Goal: Complete application form

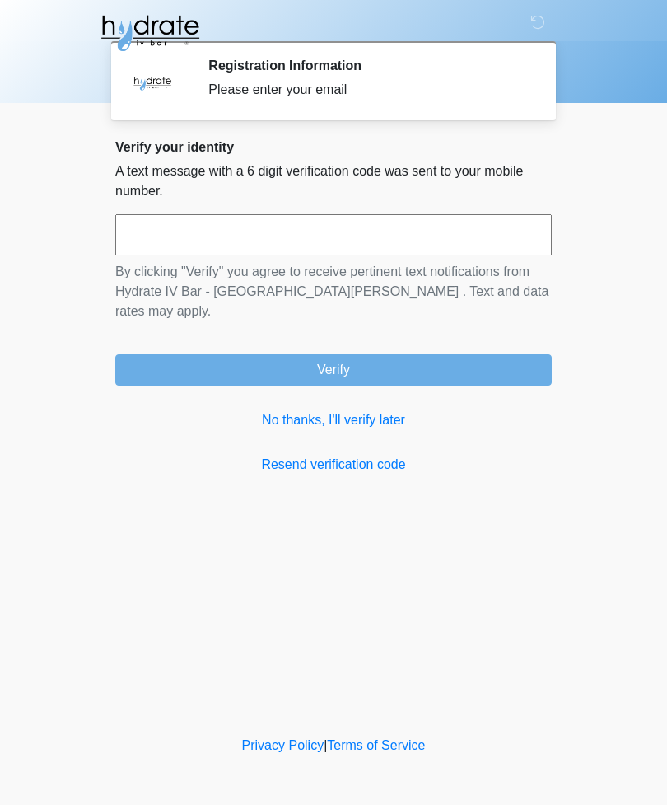
click at [244, 239] on input "text" at bounding box center [333, 234] width 436 height 41
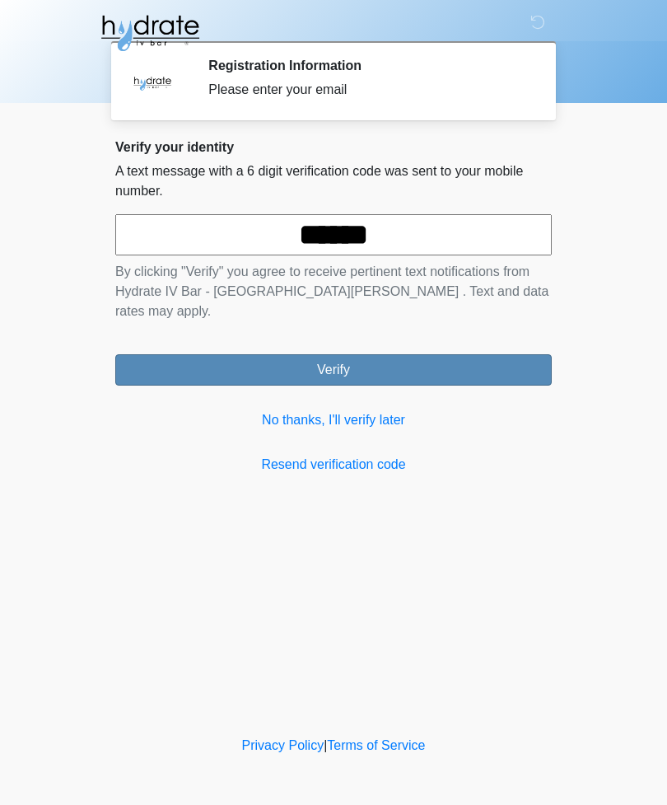
type input "******"
click at [294, 354] on button "Verify" at bounding box center [333, 369] width 436 height 31
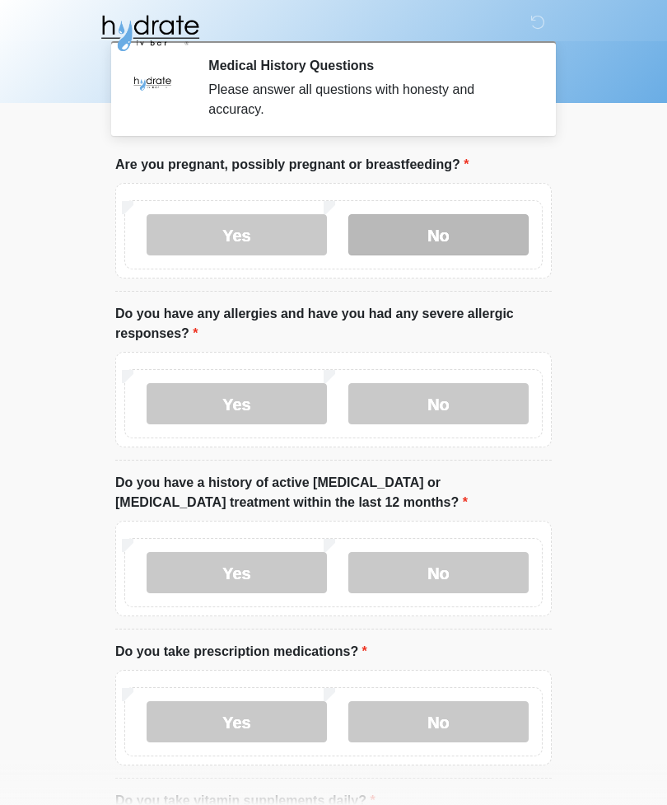
click at [442, 238] on label "No" at bounding box center [438, 234] width 180 height 41
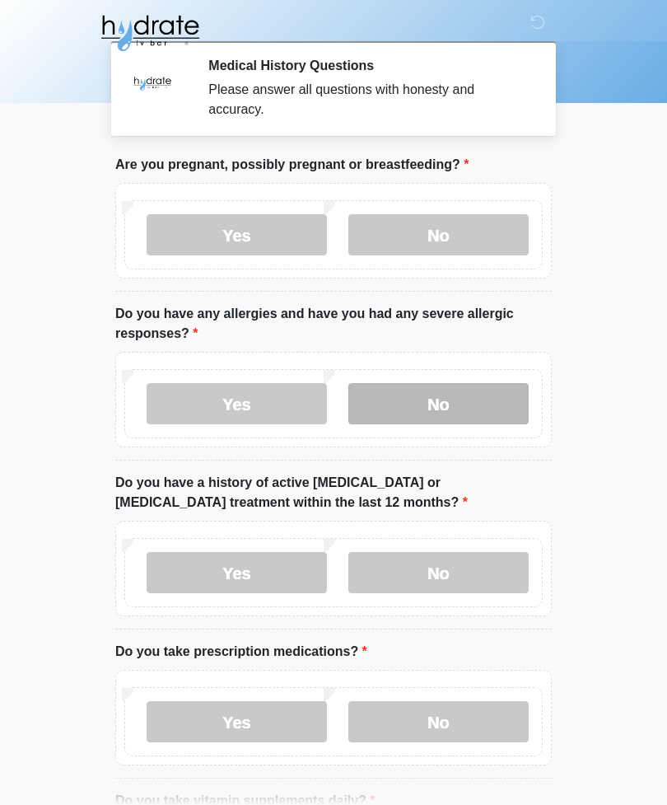
click at [433, 411] on label "No" at bounding box center [438, 403] width 180 height 41
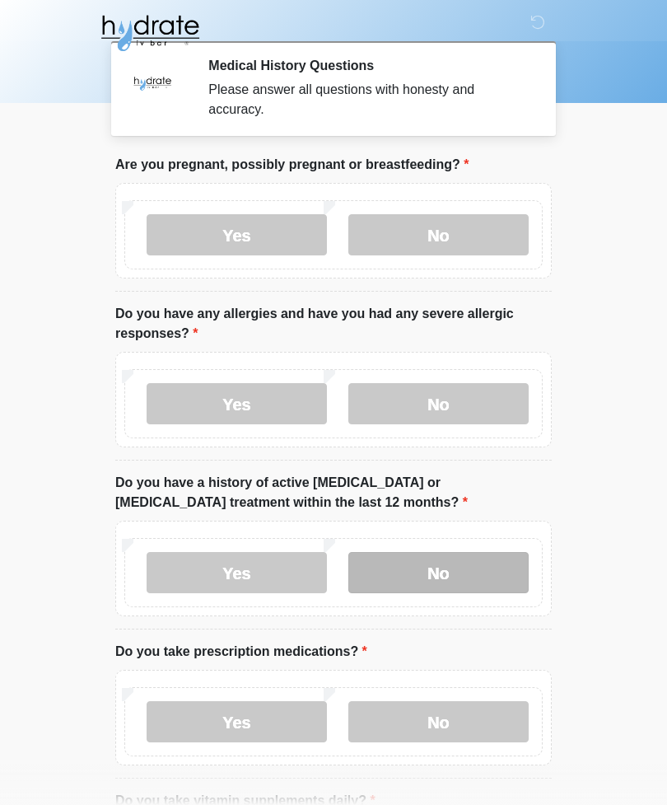
click at [432, 573] on label "No" at bounding box center [438, 572] width 180 height 41
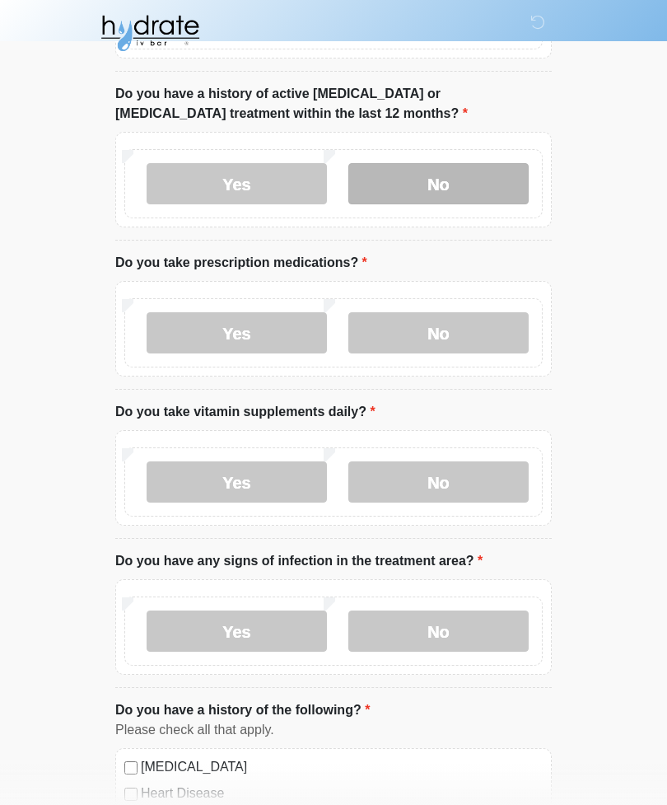
scroll to position [391, 0]
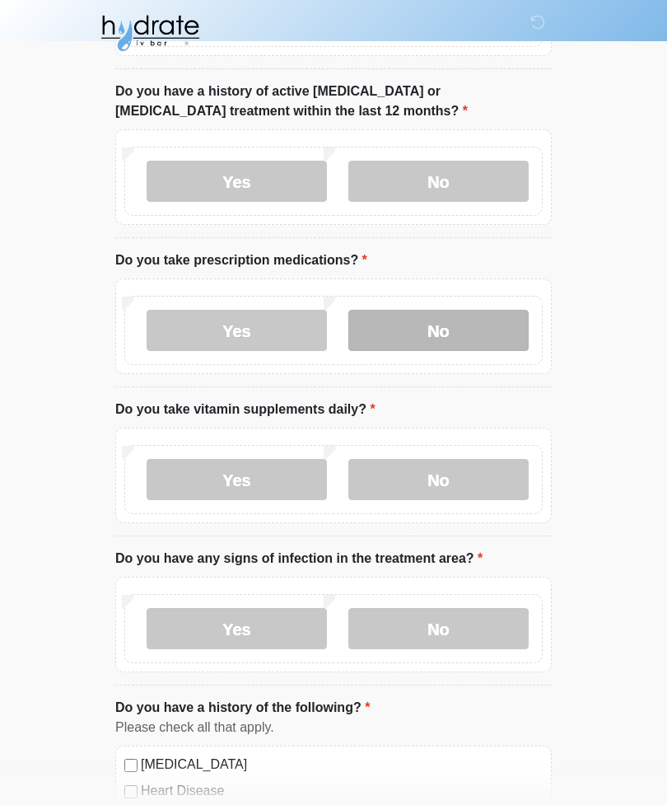
click at [446, 331] on label "No" at bounding box center [438, 330] width 180 height 41
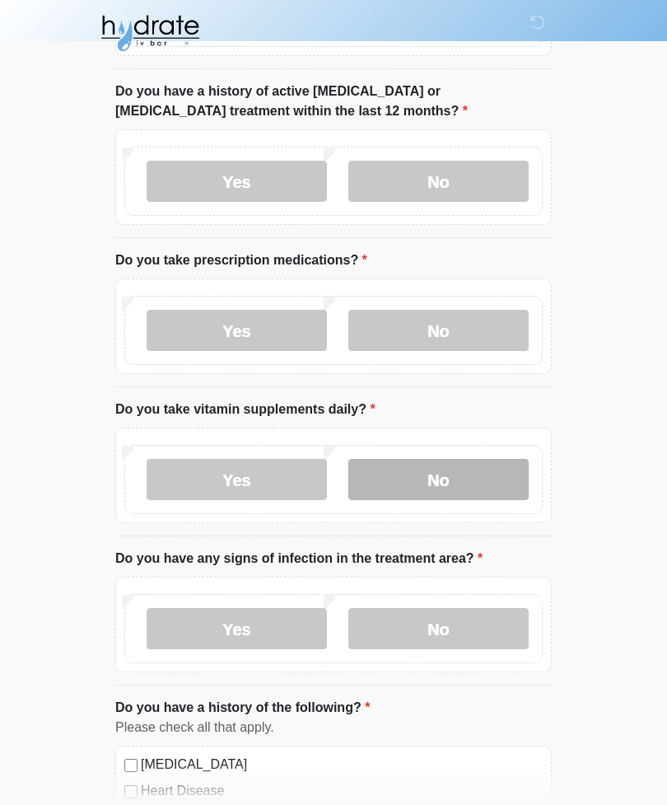
click at [428, 486] on label "No" at bounding box center [438, 479] width 180 height 41
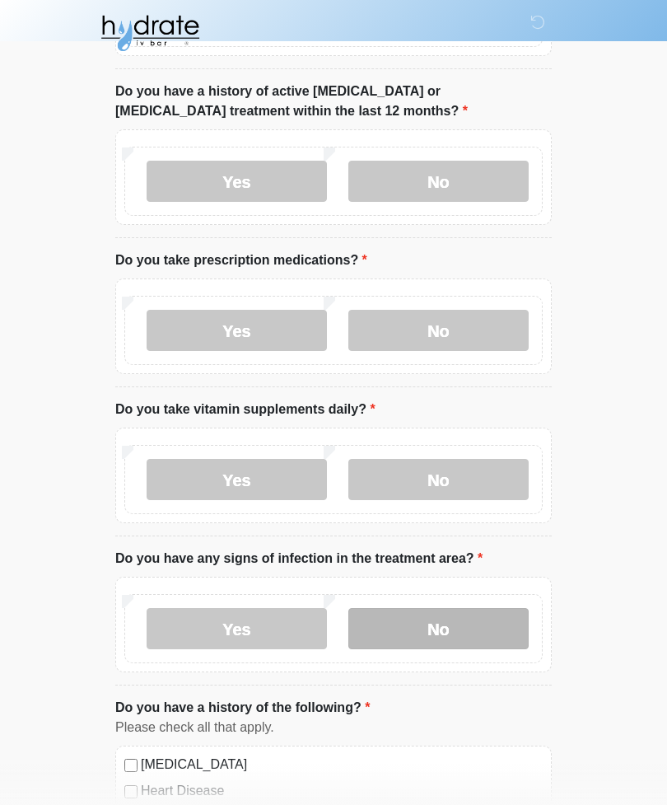
click at [442, 628] on label "No" at bounding box center [438, 628] width 180 height 41
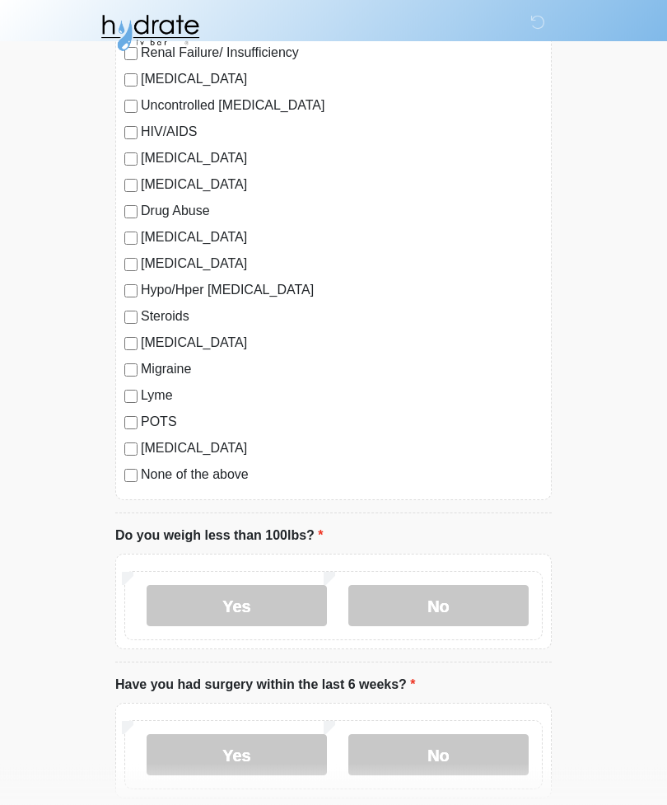
scroll to position [1526, 0]
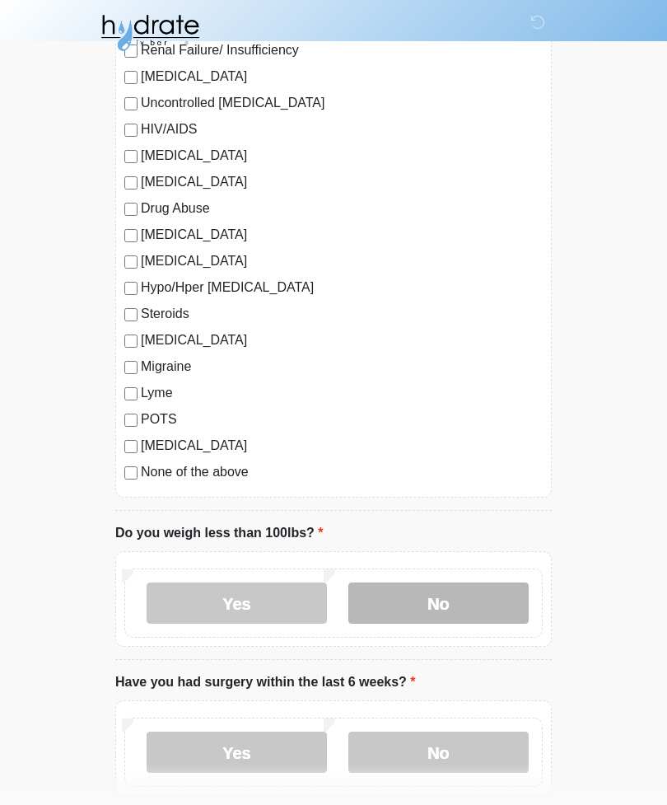
click at [437, 605] on label "No" at bounding box center [438, 603] width 180 height 41
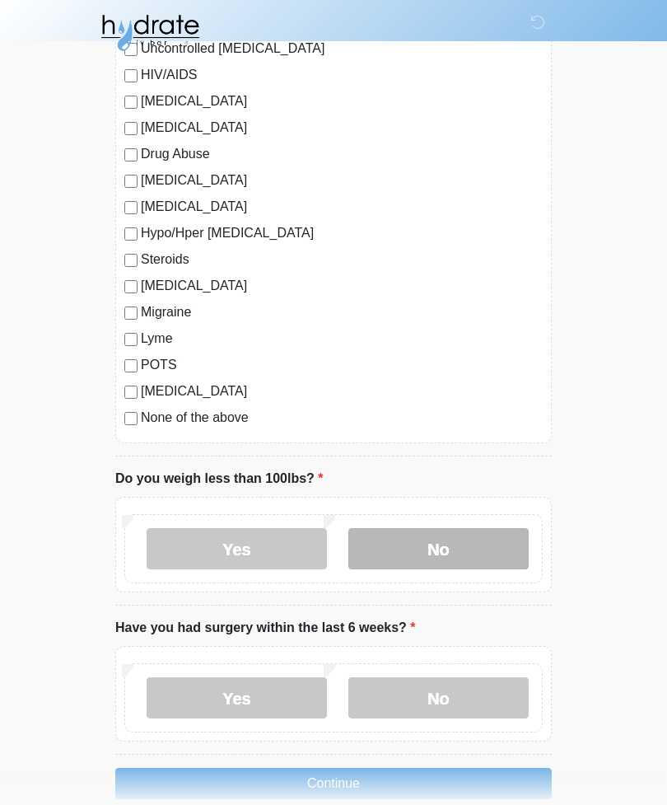
scroll to position [1608, 0]
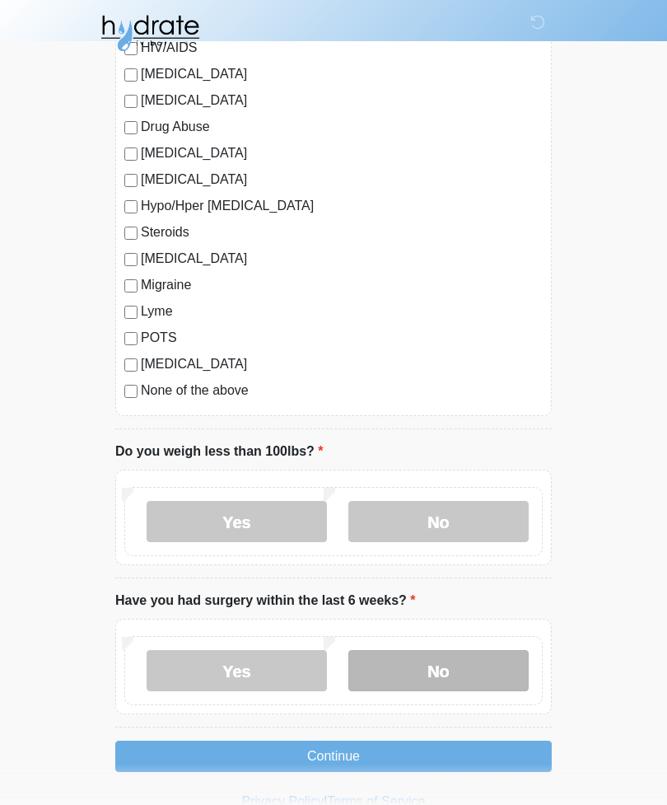
click at [438, 679] on label "No" at bounding box center [438, 670] width 180 height 41
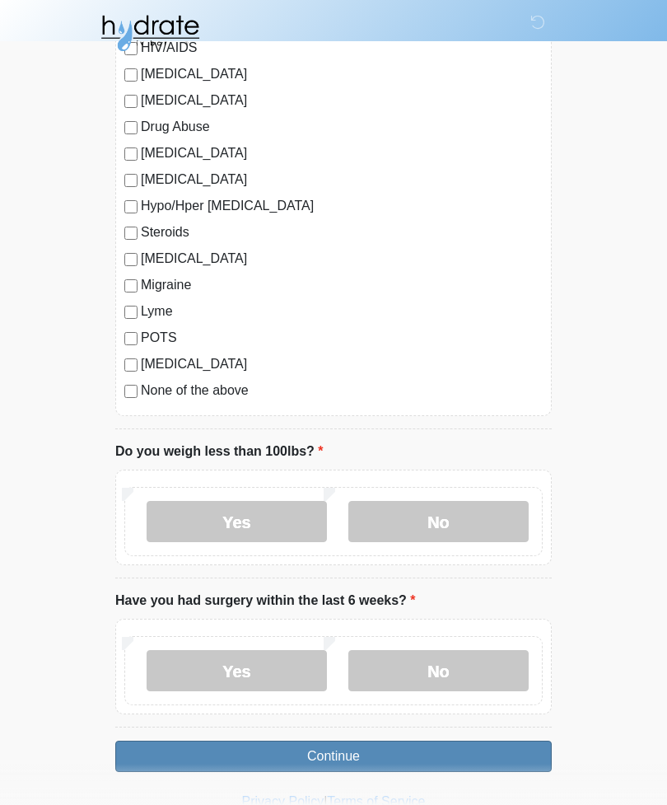
click at [334, 760] on button "Continue" at bounding box center [333, 755] width 436 height 31
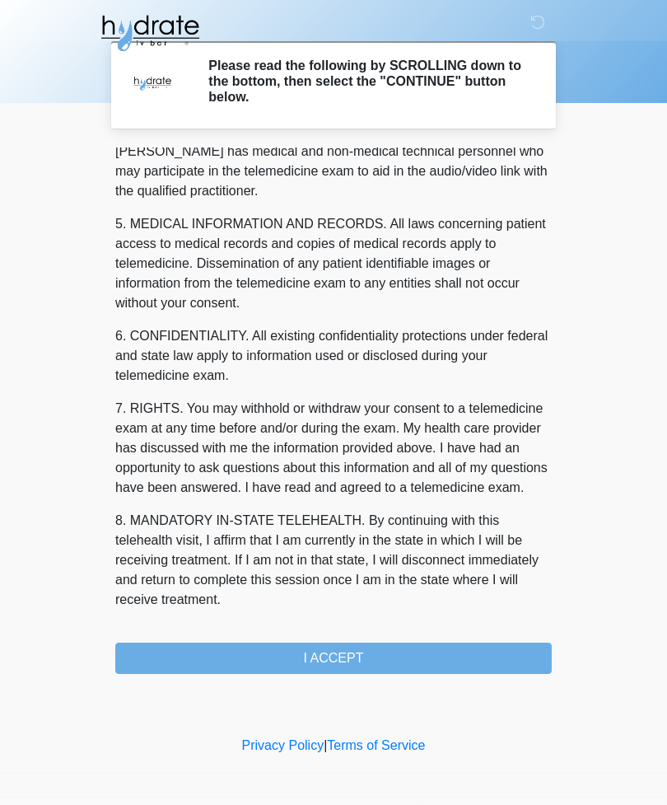
scroll to position [500, 0]
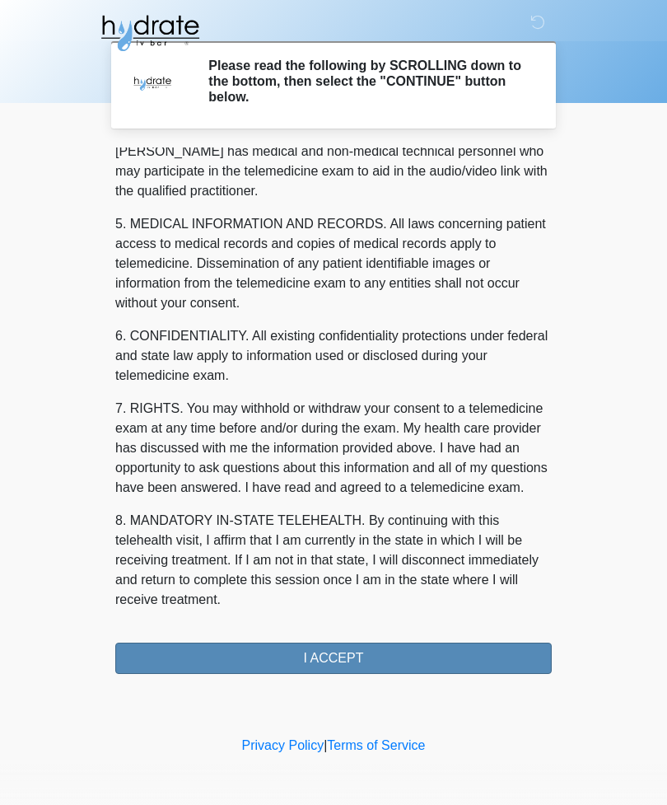
click at [312, 653] on button "I ACCEPT" at bounding box center [333, 657] width 436 height 31
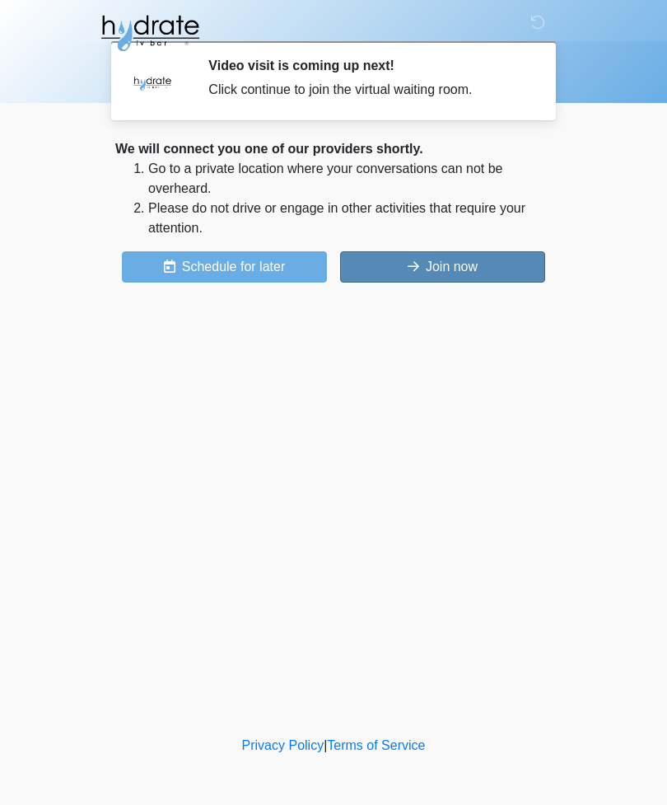
click at [529, 261] on button "Join now" at bounding box center [442, 266] width 205 height 31
